Goal: Book appointment/travel/reservation

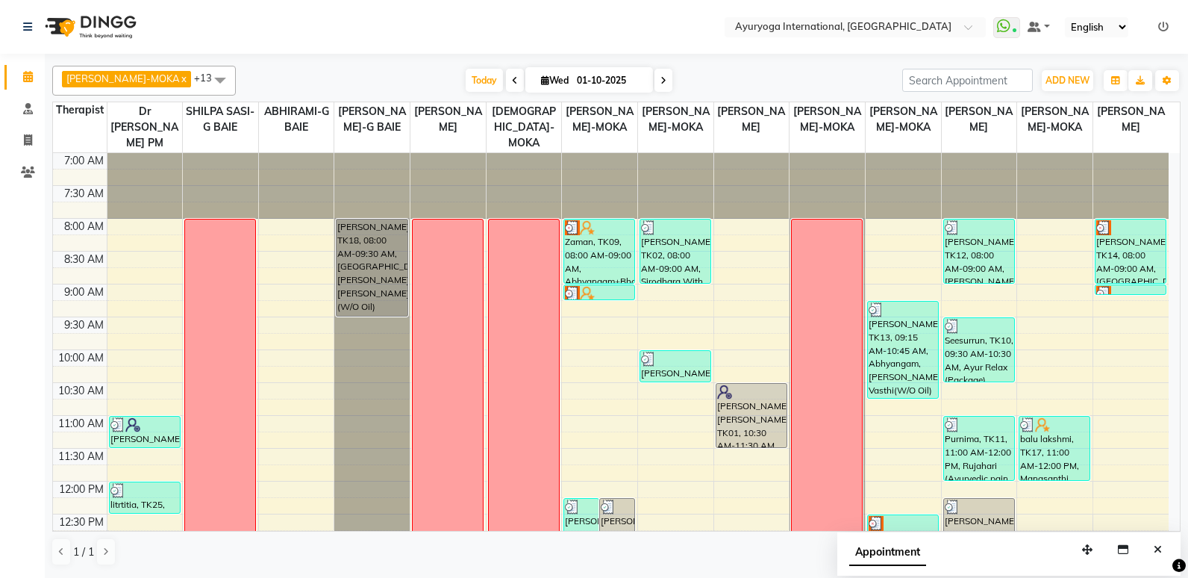
scroll to position [373, 0]
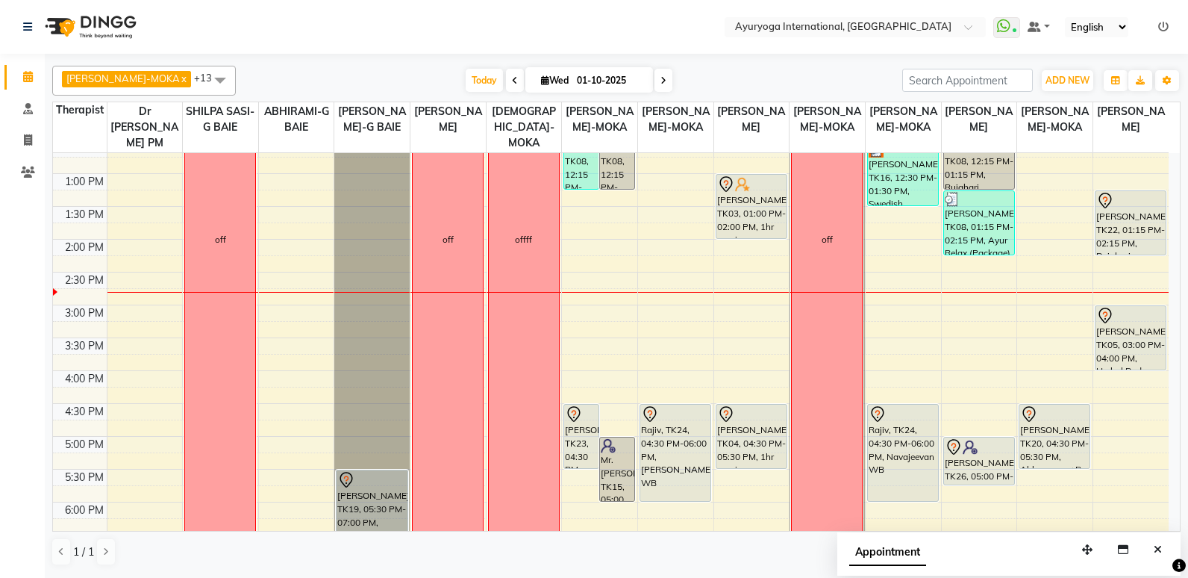
click at [749, 306] on div "7:00 AM 7:30 AM 8:00 AM 8:30 AM 9:00 AM 9:30 AM 10:00 AM 10:30 AM 11:00 AM 11:3…" at bounding box center [611, 239] width 1116 height 919
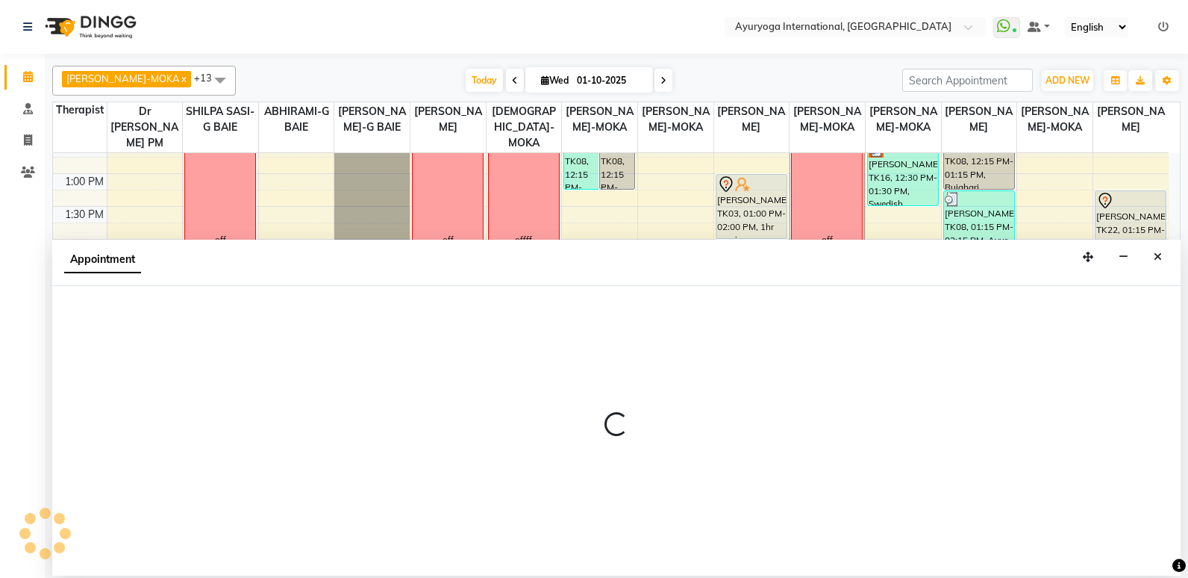
select select "69824"
select select "900"
select select "tentative"
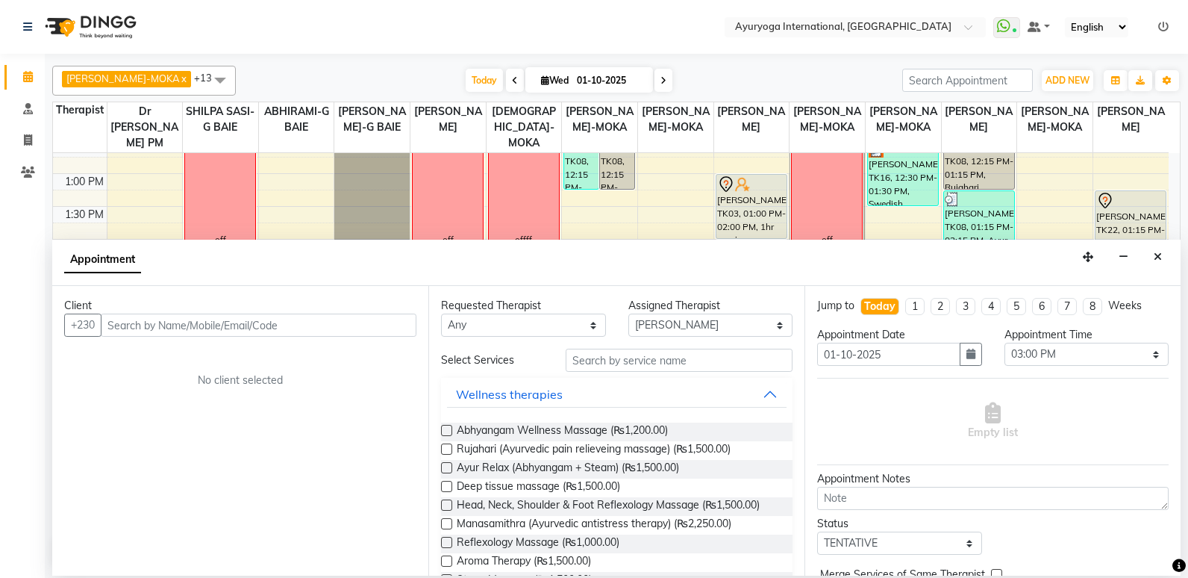
click at [1170, 253] on div "Appointment" at bounding box center [616, 263] width 1129 height 46
click at [1163, 253] on button "Close" at bounding box center [1158, 257] width 22 height 23
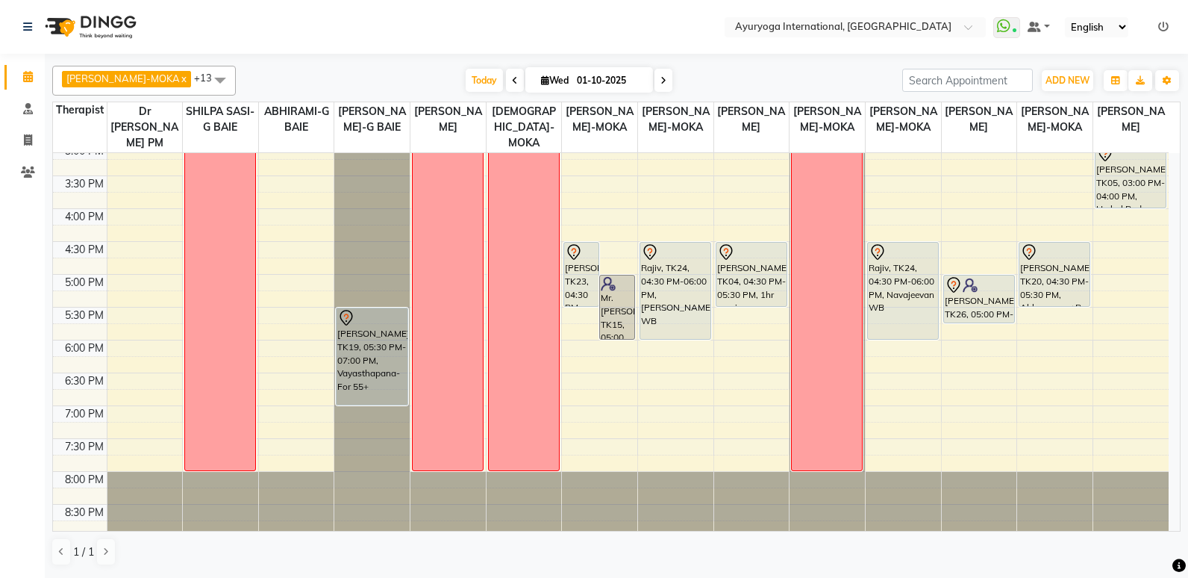
scroll to position [541, 0]
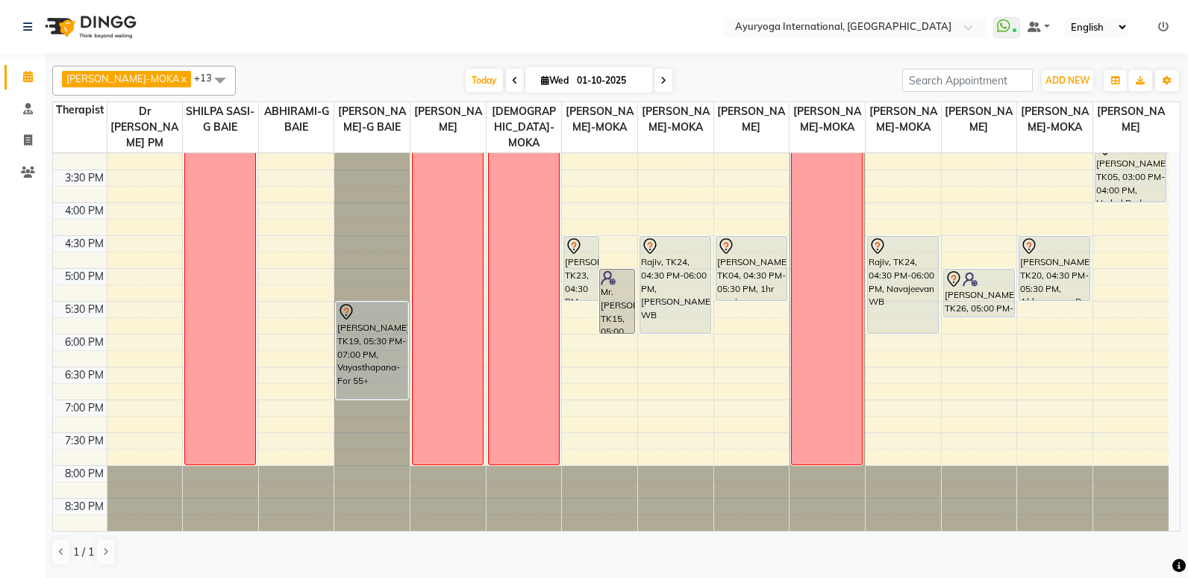
click at [655, 81] on span at bounding box center [664, 80] width 18 height 23
type input "02-10-2025"
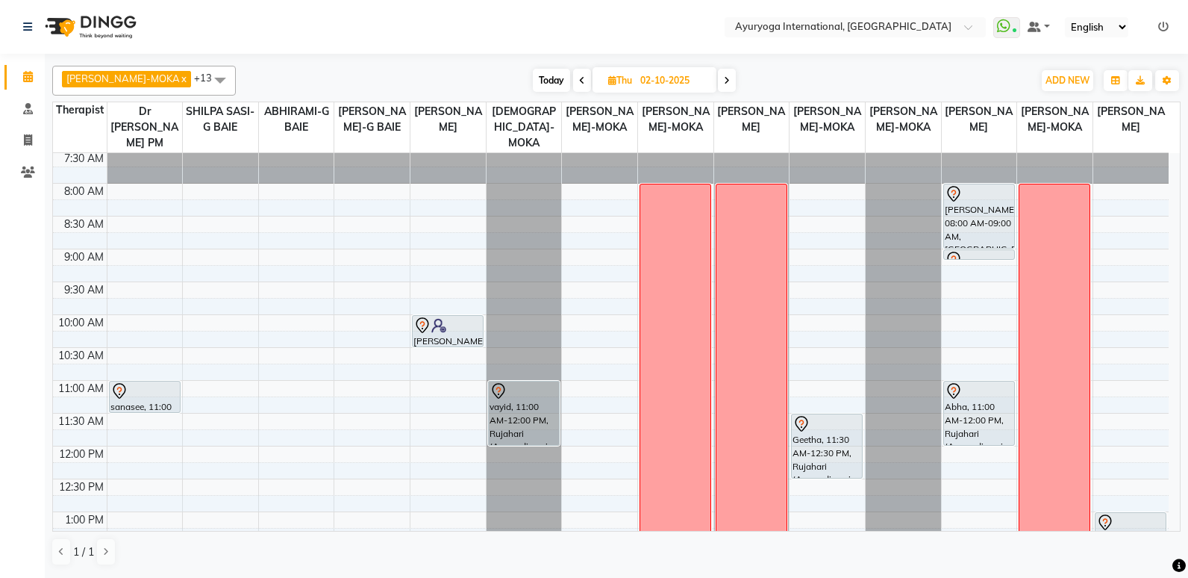
scroll to position [19, 0]
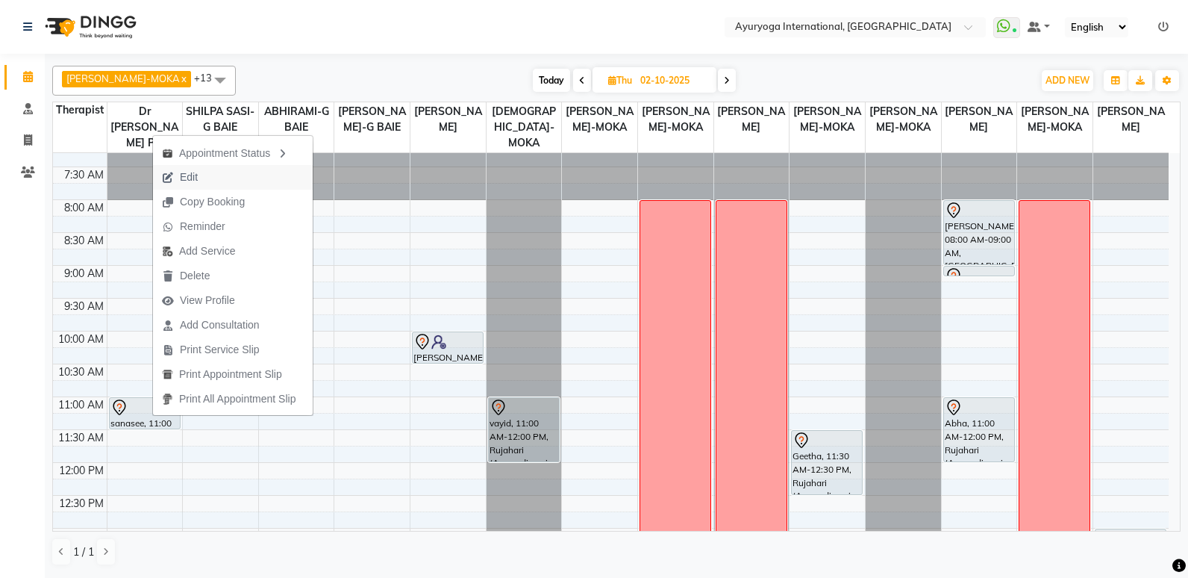
click at [261, 165] on button "Edit" at bounding box center [233, 177] width 160 height 25
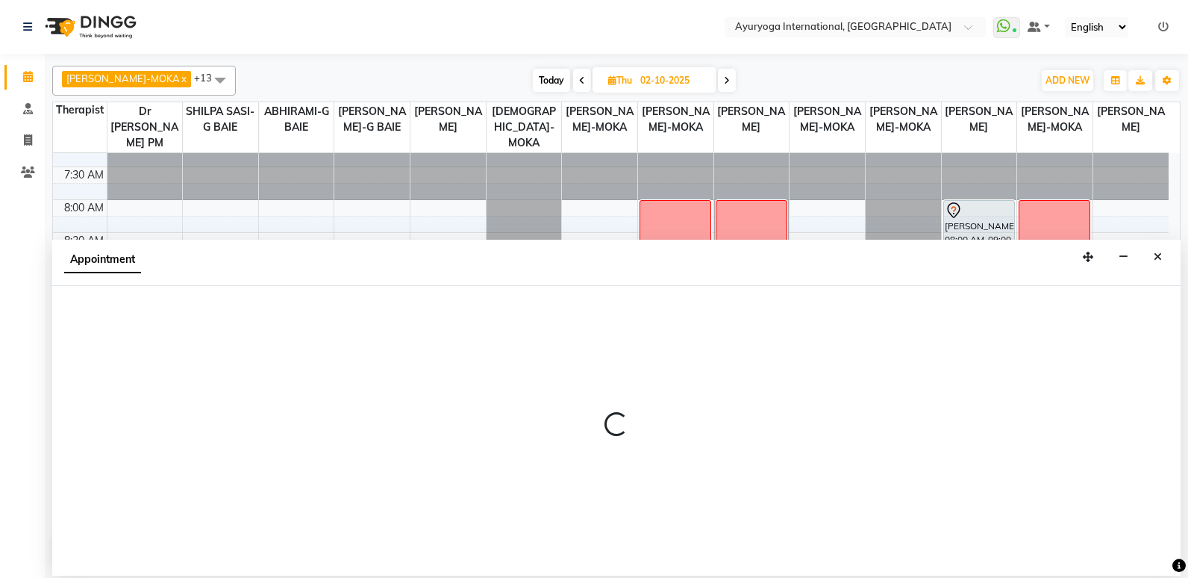
select select "tentative"
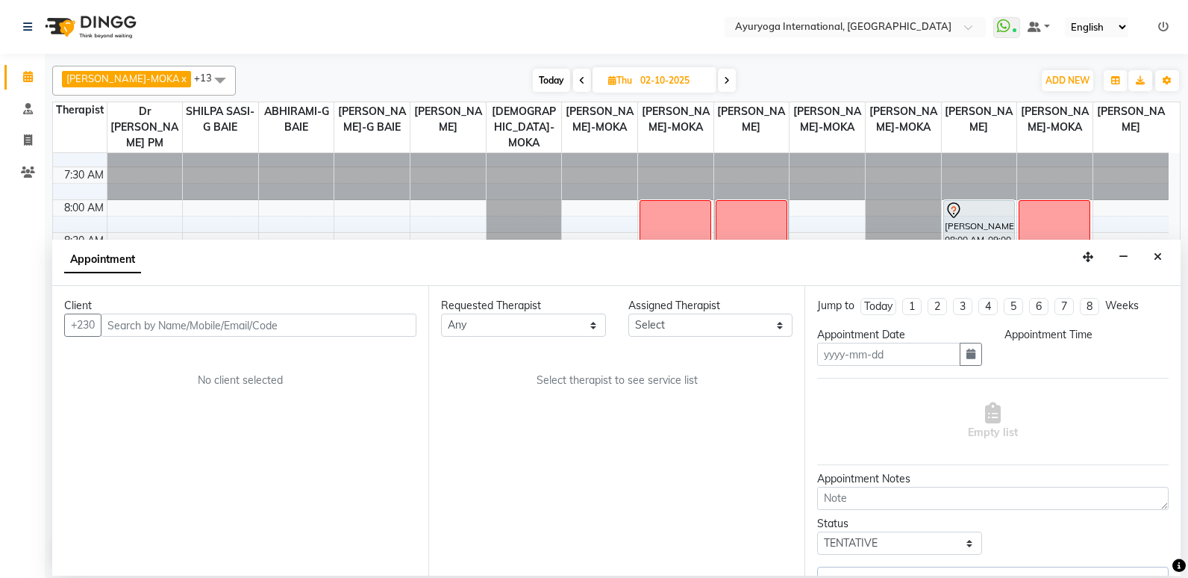
type input "02-10-2025"
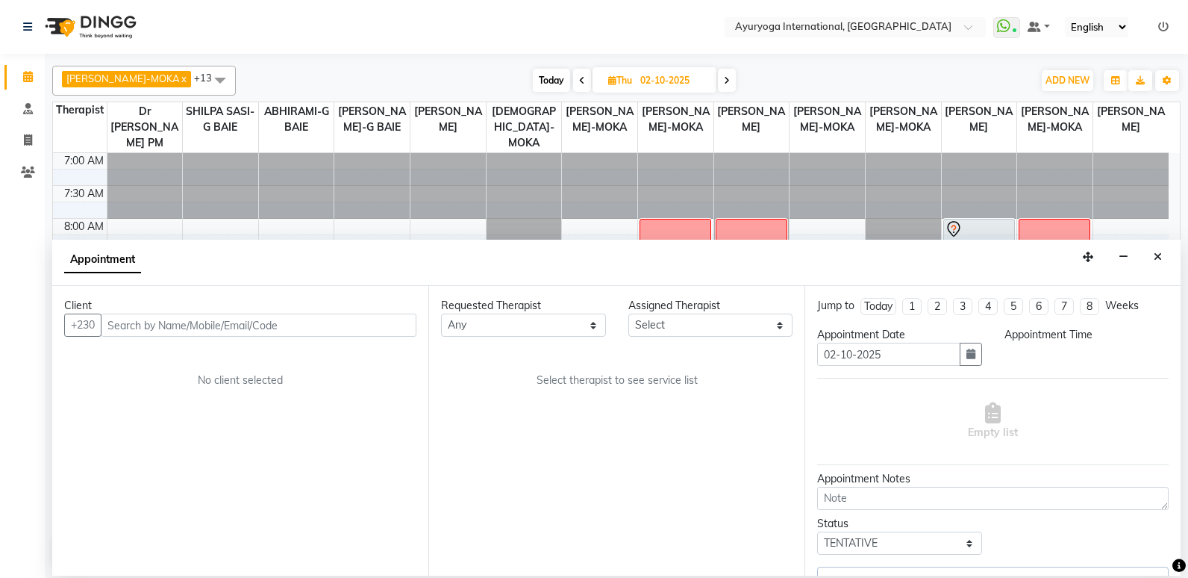
select select "660"
select select "92659"
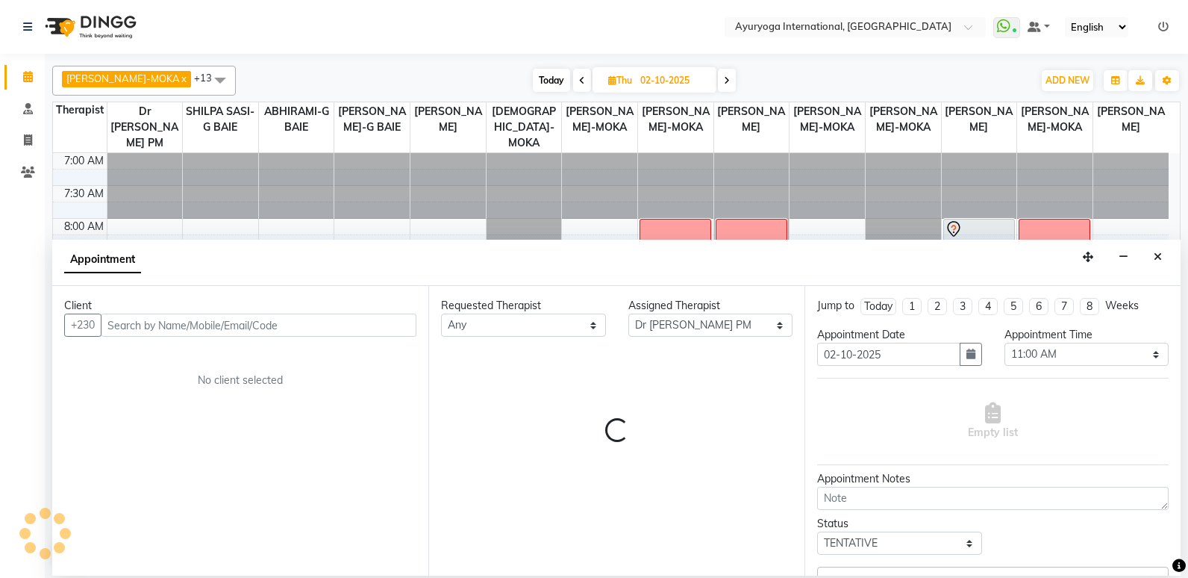
scroll to position [461, 0]
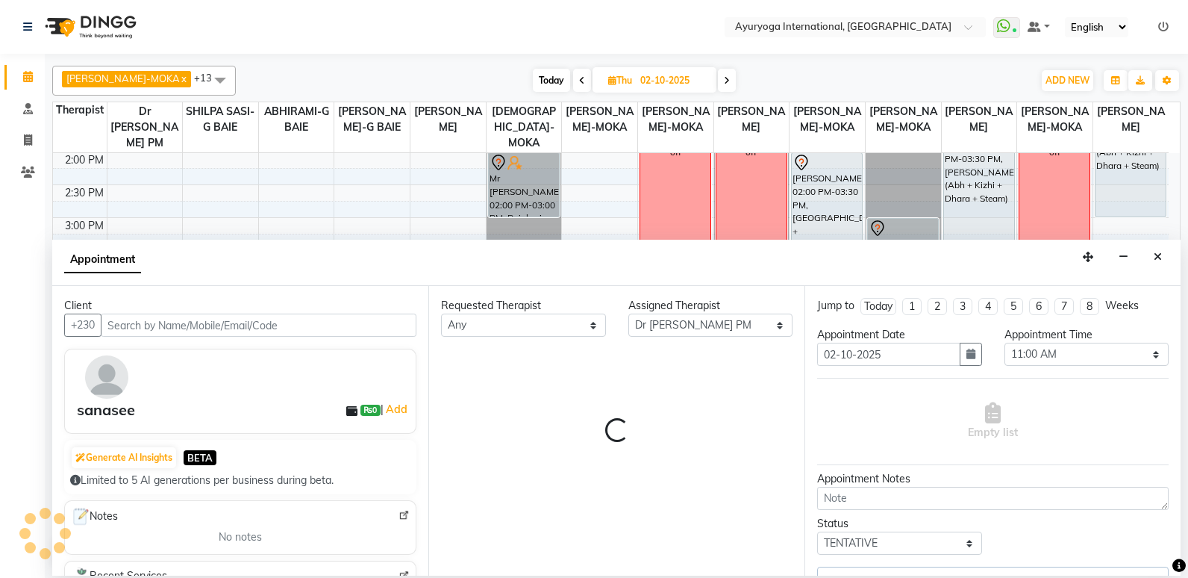
select select "594"
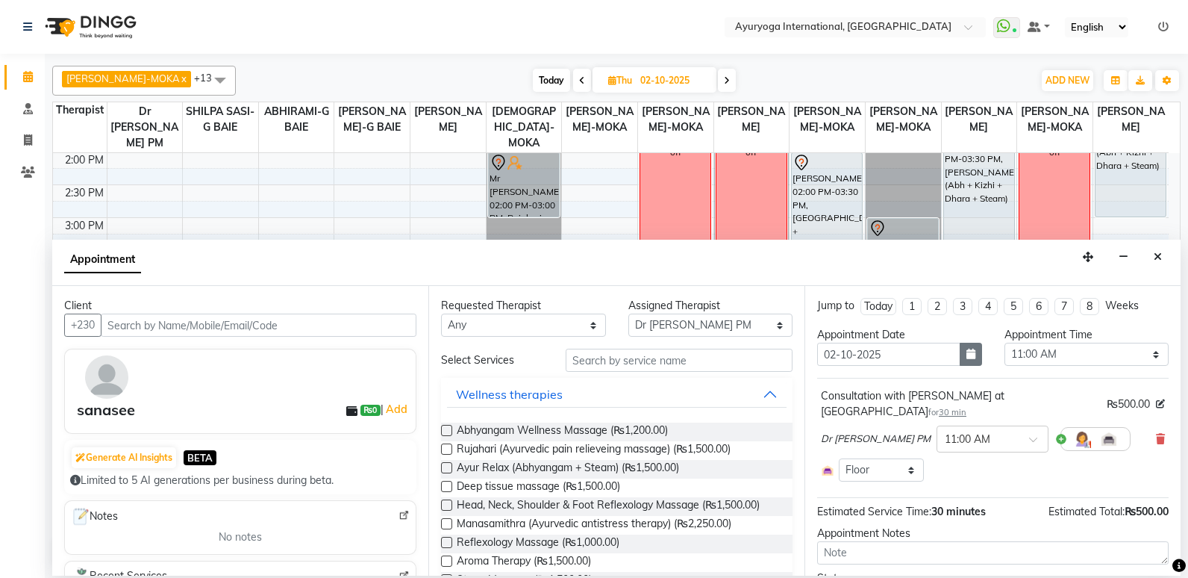
click at [960, 352] on button "button" at bounding box center [971, 354] width 22 height 23
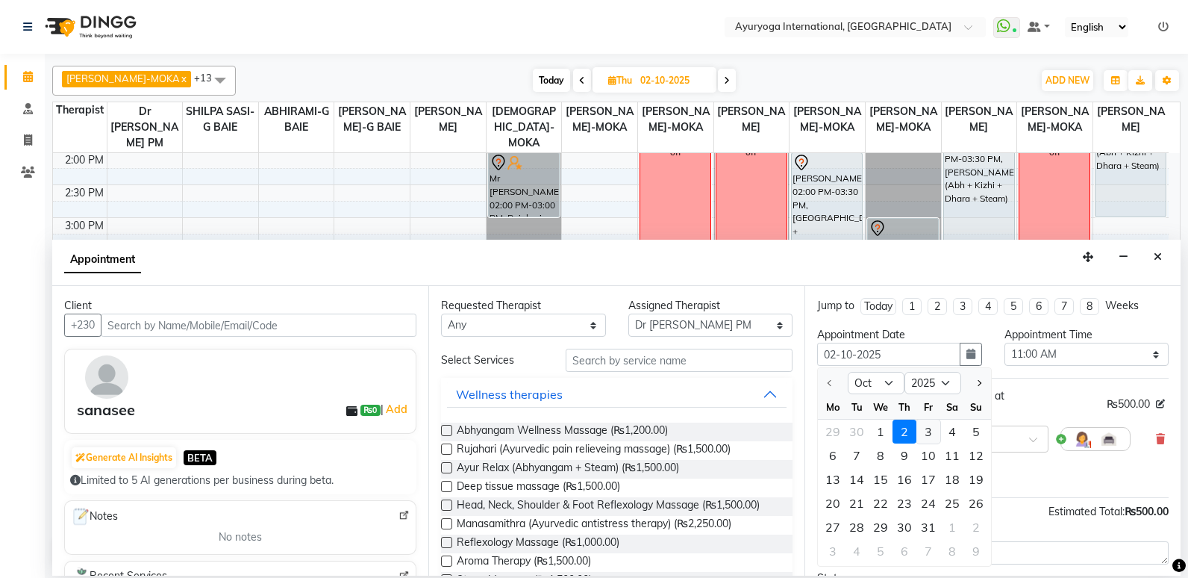
click at [932, 434] on div "3" at bounding box center [929, 432] width 24 height 24
type input "03-10-2025"
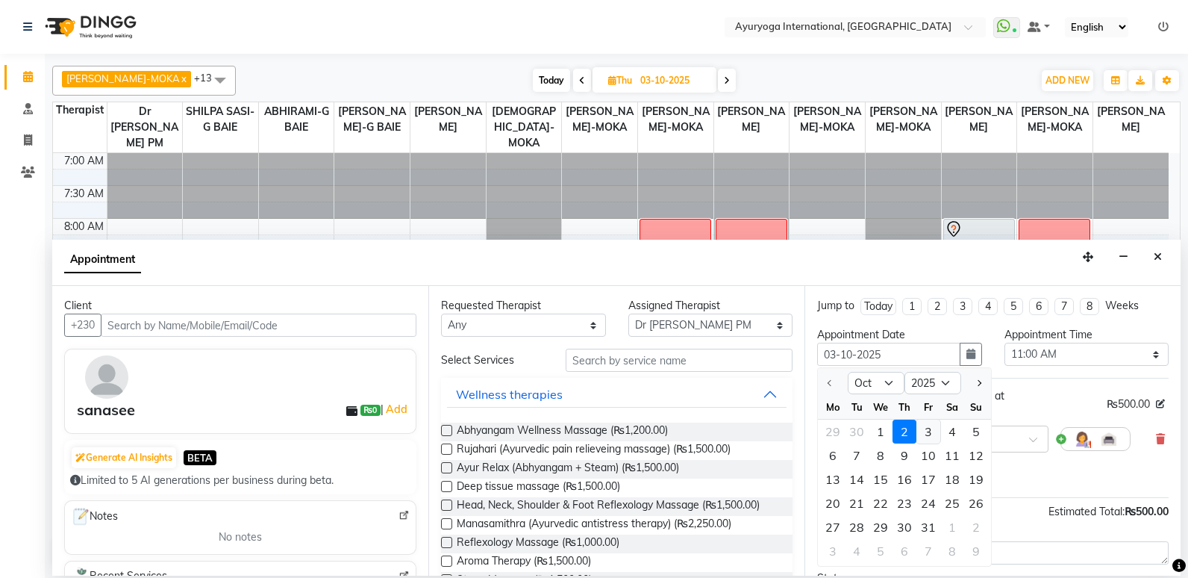
select select "660"
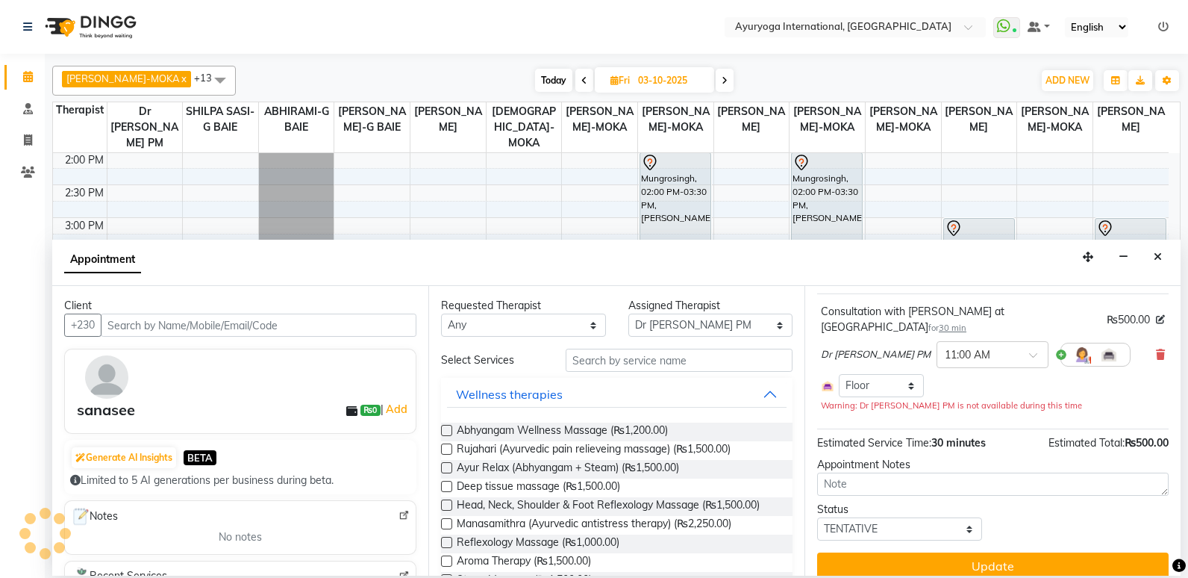
scroll to position [69, 0]
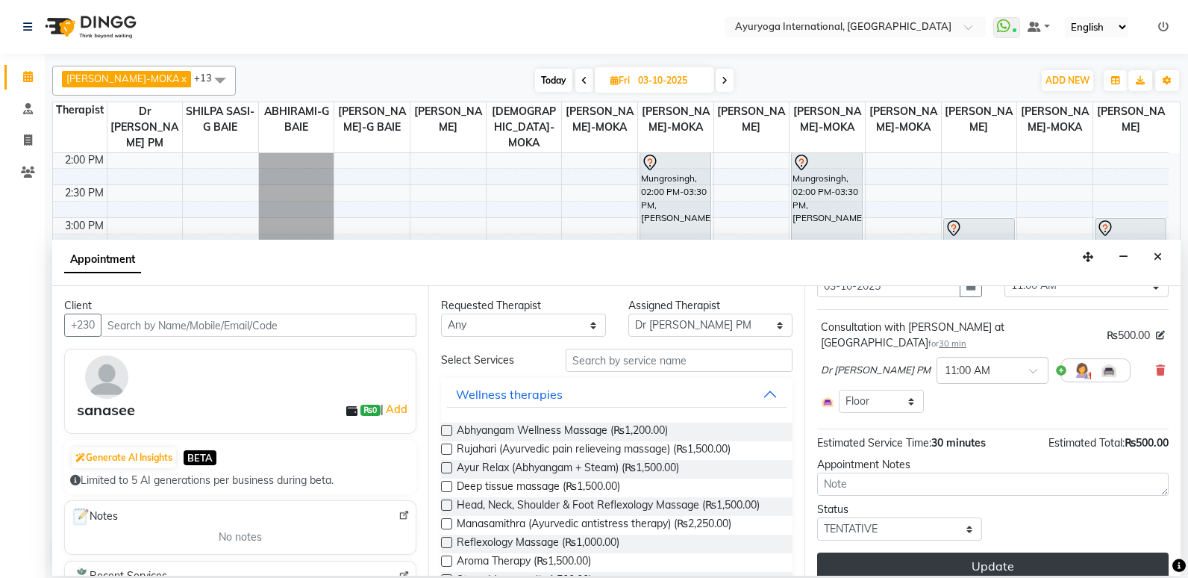
click at [964, 552] on button "Update" at bounding box center [993, 565] width 352 height 27
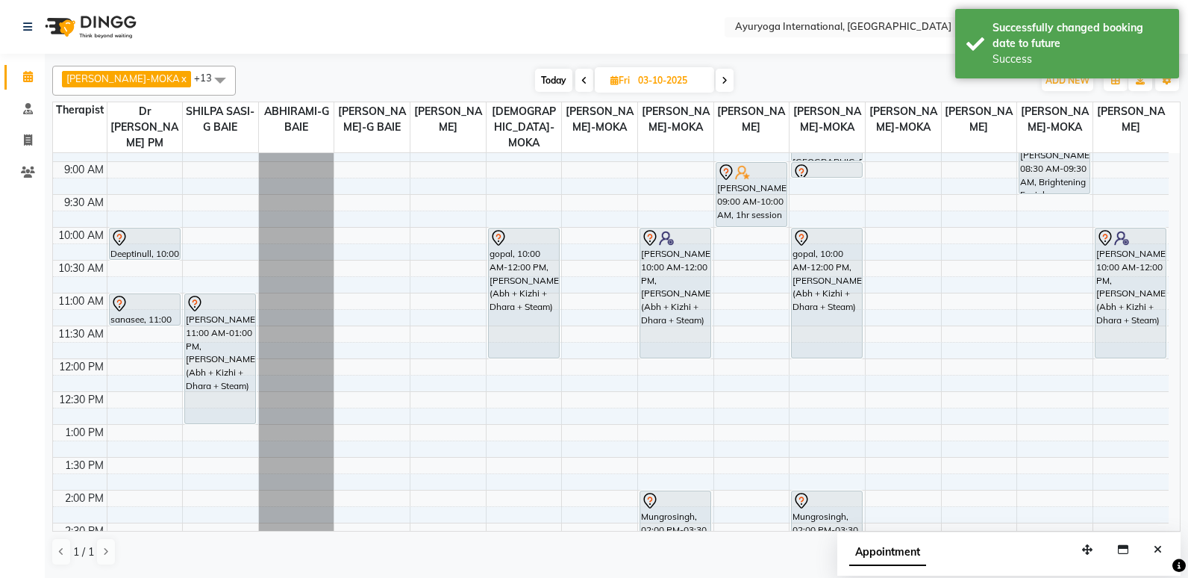
scroll to position [13, 0]
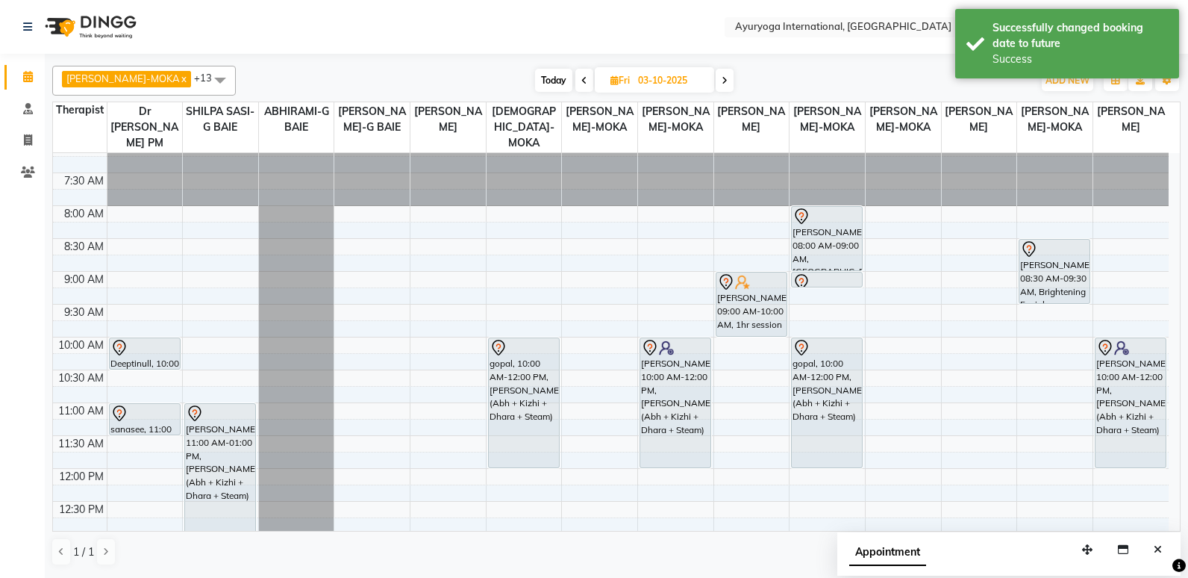
click at [544, 76] on span "Today" at bounding box center [553, 80] width 37 height 23
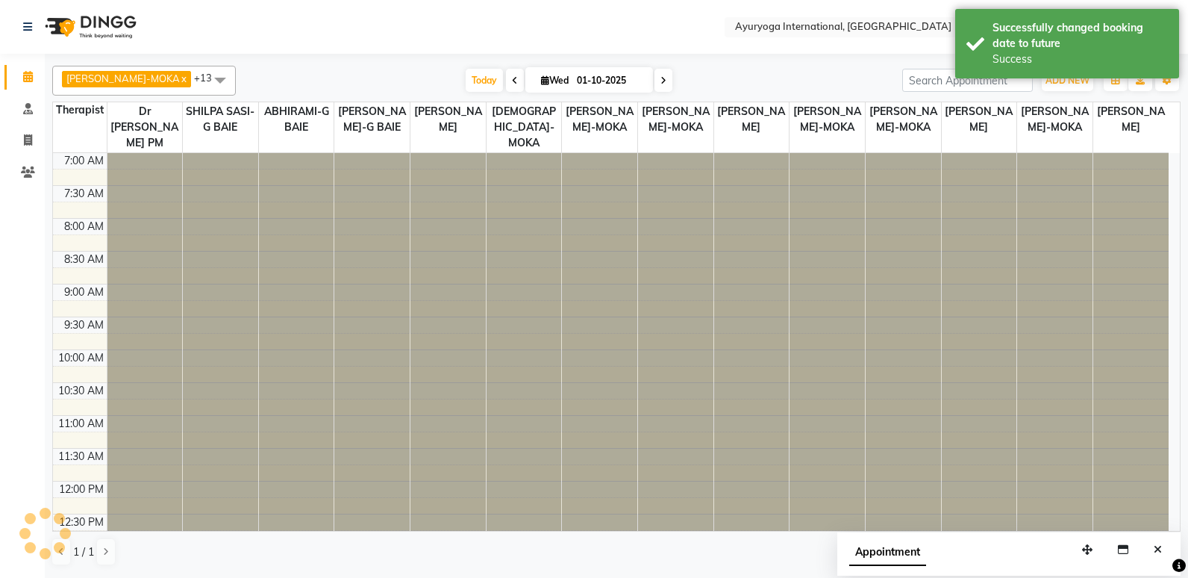
scroll to position [461, 0]
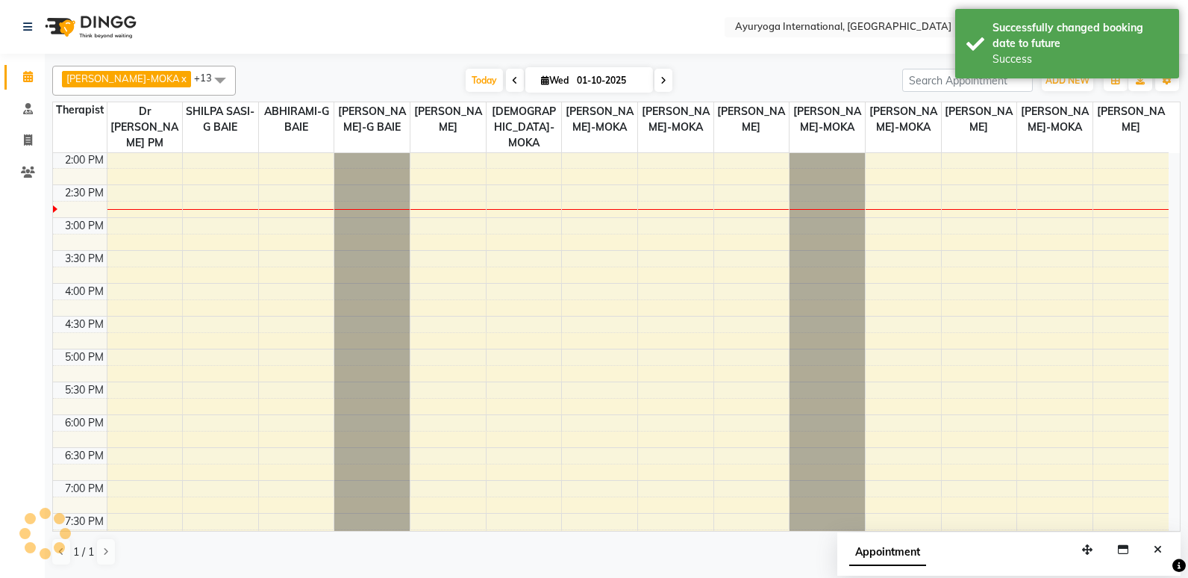
click at [655, 71] on span at bounding box center [664, 80] width 18 height 23
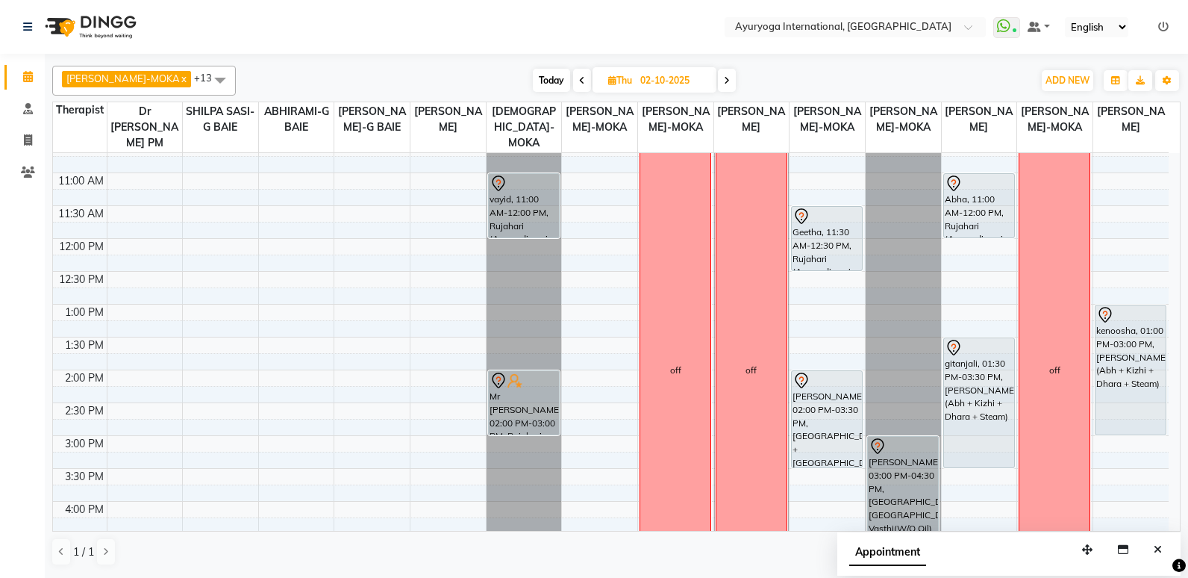
scroll to position [0, 0]
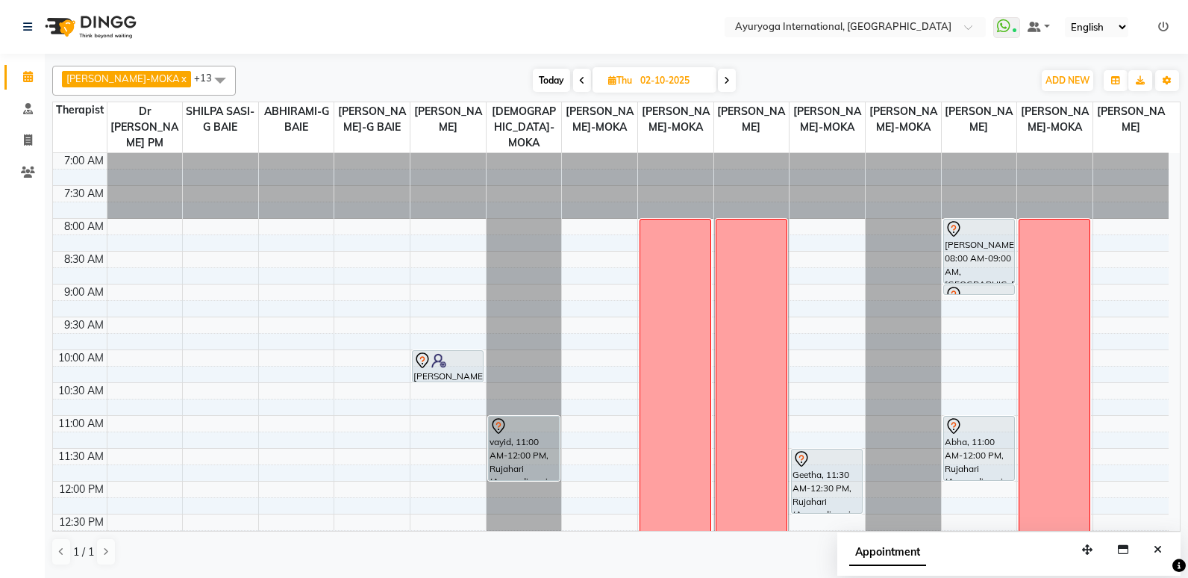
click at [720, 81] on div "Today Thu 02-10-2025" at bounding box center [634, 80] width 206 height 22
click at [724, 84] on icon at bounding box center [727, 80] width 6 height 9
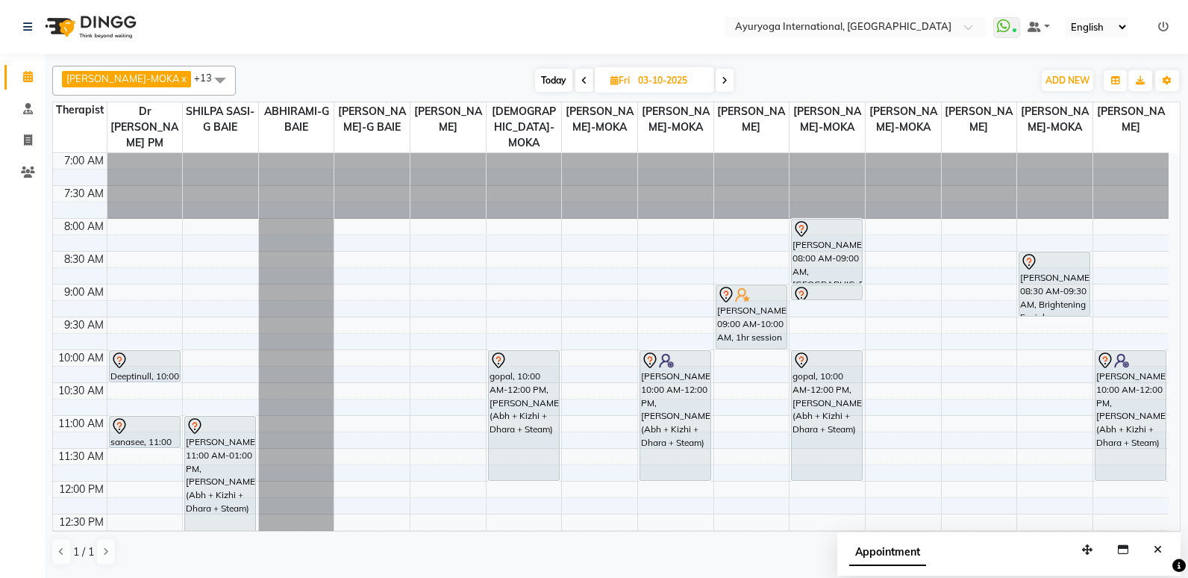
click at [547, 84] on span "Today" at bounding box center [553, 80] width 37 height 23
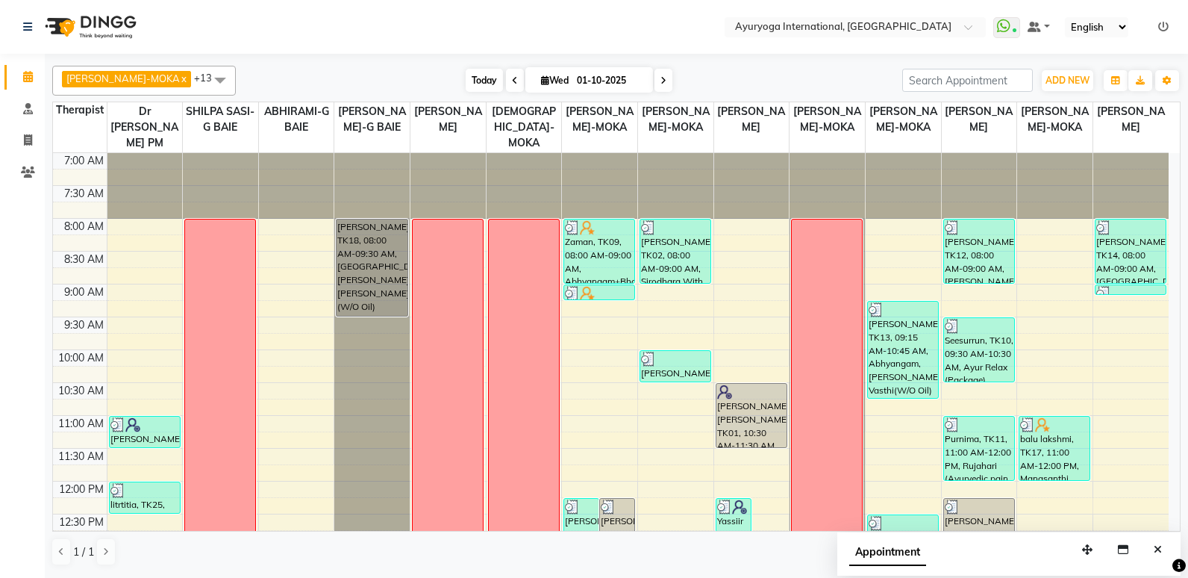
click at [466, 79] on span "Today" at bounding box center [484, 80] width 37 height 23
click at [470, 86] on span "Today" at bounding box center [484, 80] width 37 height 23
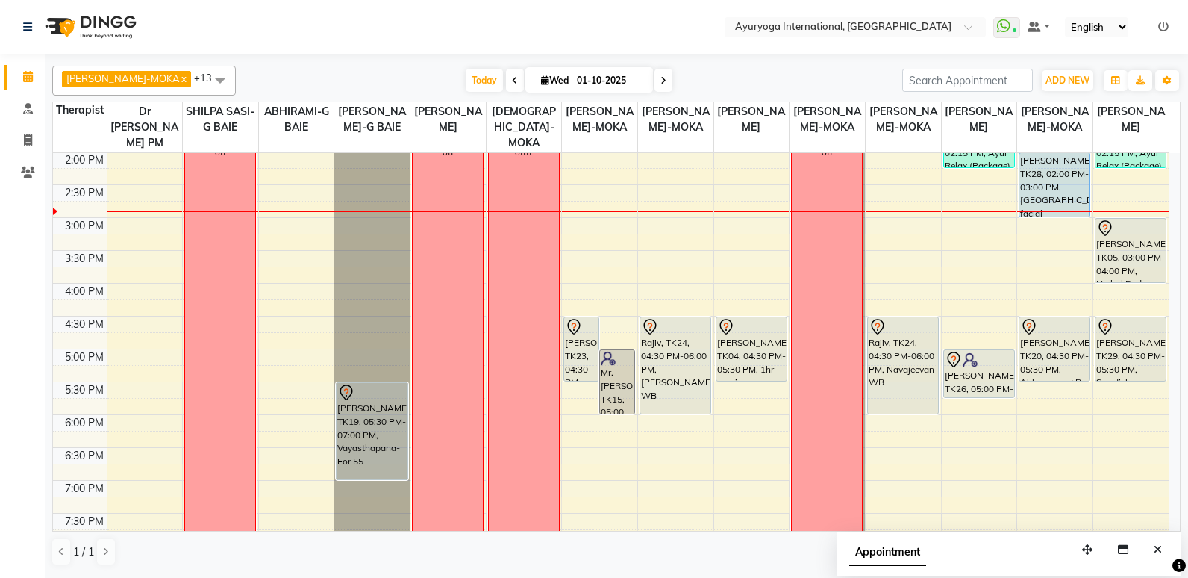
click at [655, 82] on span at bounding box center [664, 80] width 18 height 23
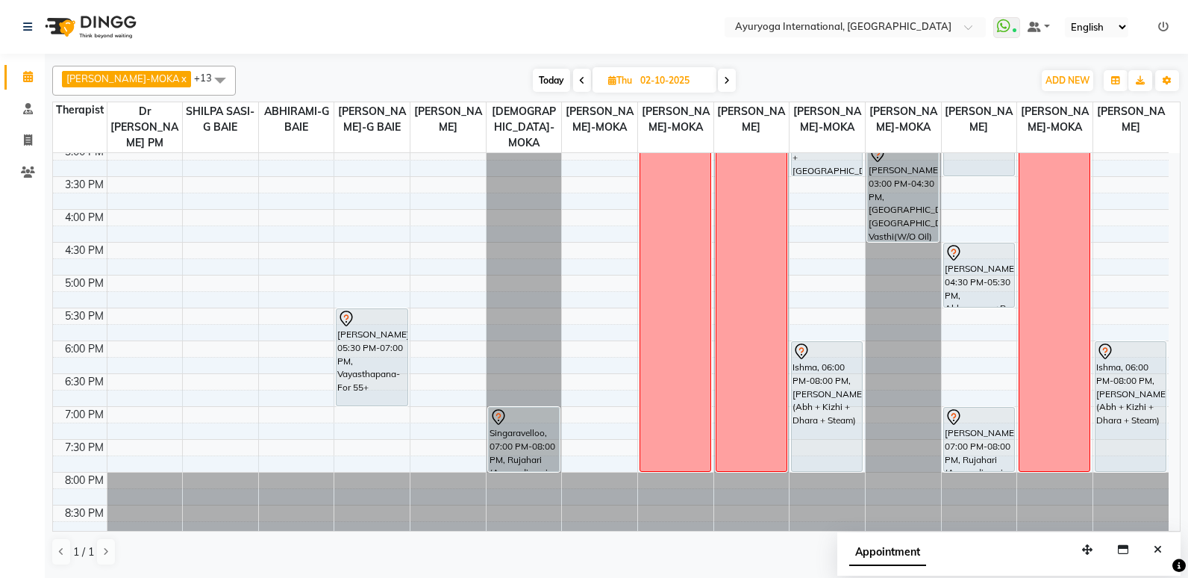
scroll to position [535, 0]
click at [720, 81] on div "Today Thu 02-10-2025" at bounding box center [634, 80] width 206 height 22
click at [718, 80] on span at bounding box center [727, 80] width 18 height 23
type input "03-10-2025"
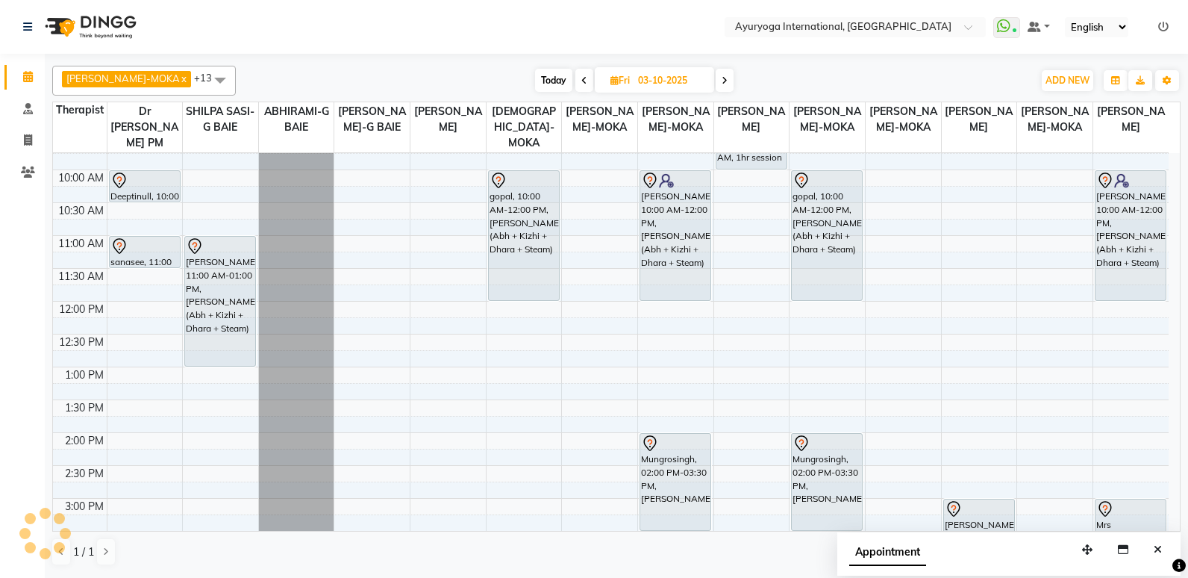
scroll to position [162, 0]
